Goal: Information Seeking & Learning: Check status

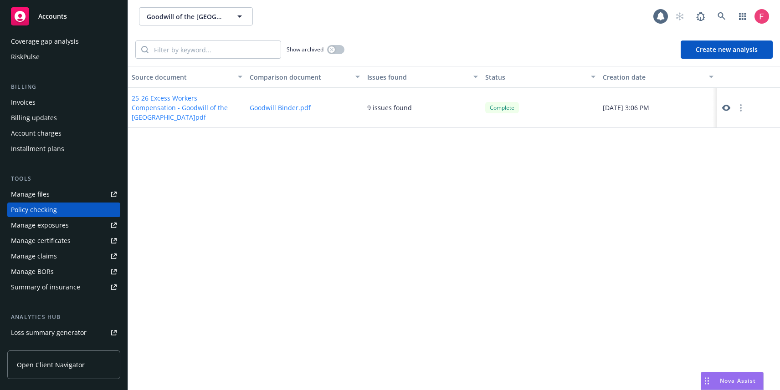
scroll to position [129, 0]
click at [178, 101] on button "25-26 Excess Workers Compensation - Goodwill of the San Francisco Bay.pdf" at bounding box center [187, 107] width 111 height 29
click at [292, 114] on div "Goodwill Binder.pdf" at bounding box center [305, 108] width 118 height 40
click at [285, 111] on button "Goodwill Binder.pdf" at bounding box center [280, 108] width 61 height 10
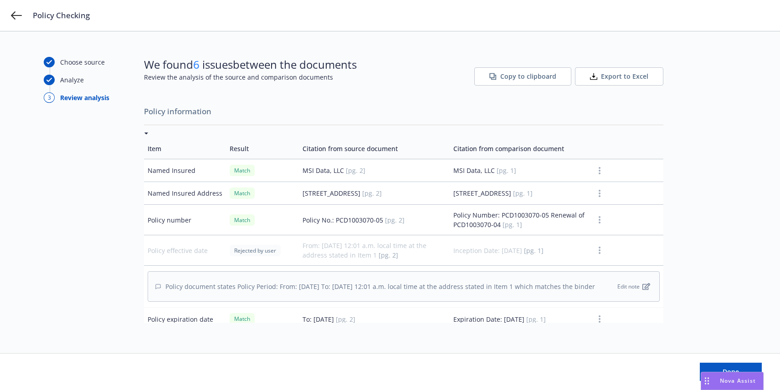
scroll to position [3688, 0]
